Goal: Find contact information: Find contact information

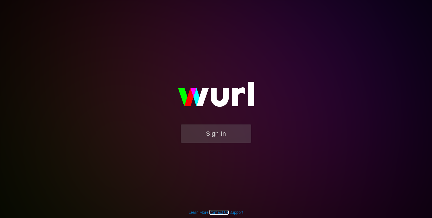
click at [217, 211] on link "Contact Us" at bounding box center [218, 213] width 19 height 5
click at [227, 138] on button "Sign In" at bounding box center [216, 134] width 70 height 18
click at [281, 64] on div "Sign In" at bounding box center [216, 109] width 131 height 91
